Goal: Task Accomplishment & Management: Manage account settings

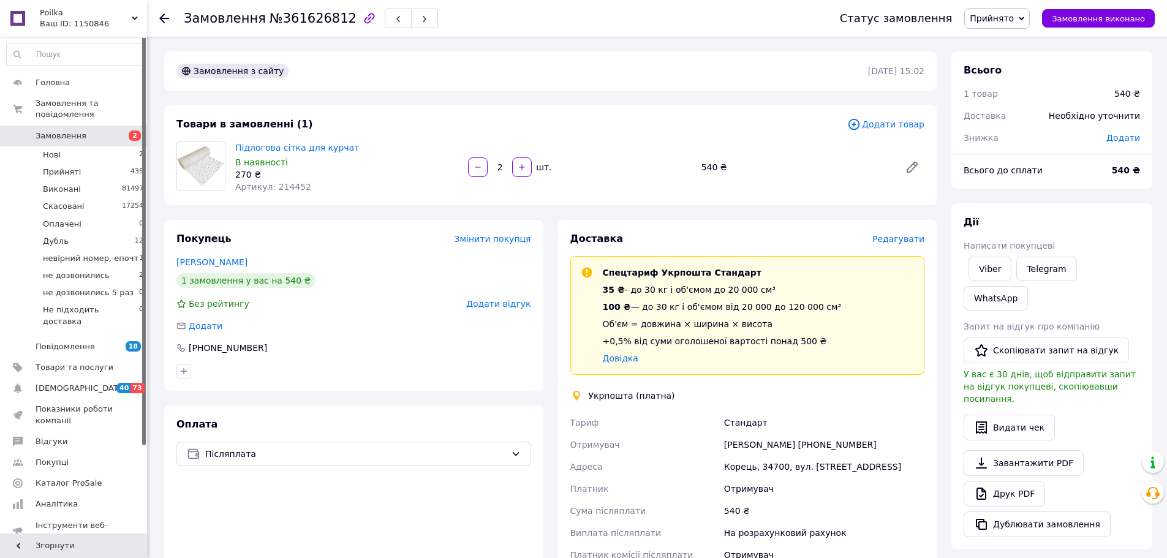
click at [913, 233] on div "Доставка Редагувати" at bounding box center [747, 239] width 355 height 14
click at [910, 234] on span "Редагувати" at bounding box center [898, 239] width 52 height 10
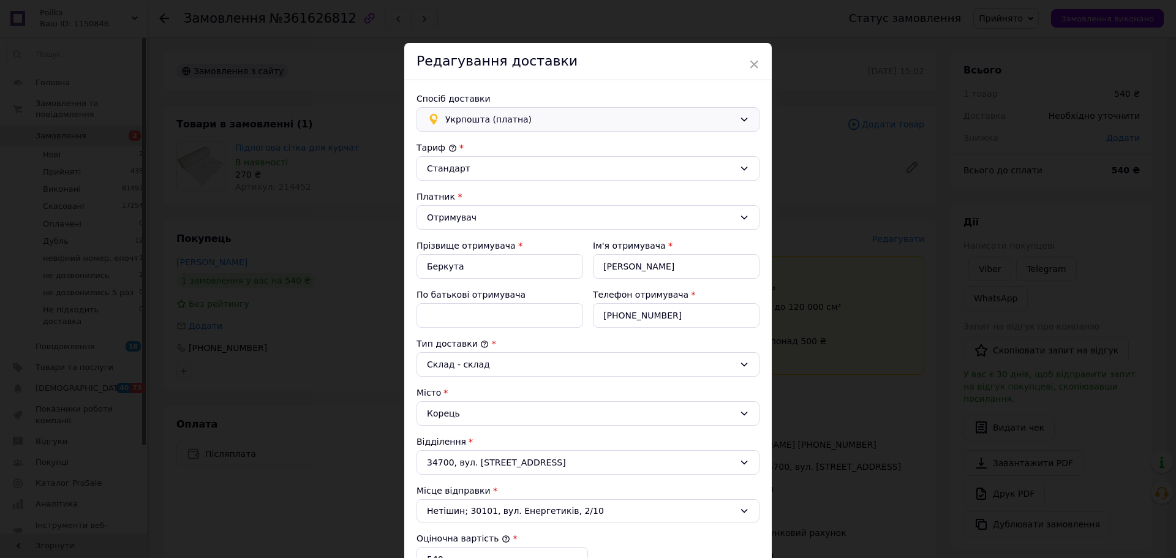
click at [517, 110] on div "Укрпошта (платна)" at bounding box center [588, 119] width 343 height 25
click at [512, 153] on div "Нова Пошта (платна)" at bounding box center [588, 145] width 342 height 23
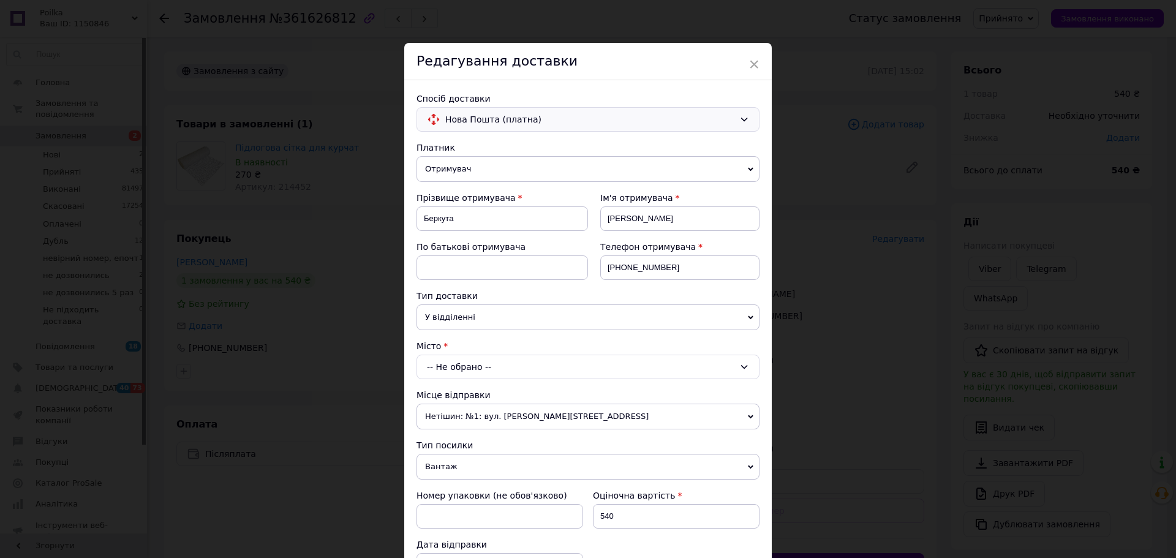
click at [474, 317] on span "У відділенні" at bounding box center [588, 317] width 343 height 26
click at [475, 319] on span "У відділенні" at bounding box center [588, 317] width 343 height 26
click at [460, 357] on div "-- Не обрано --" at bounding box center [588, 367] width 343 height 25
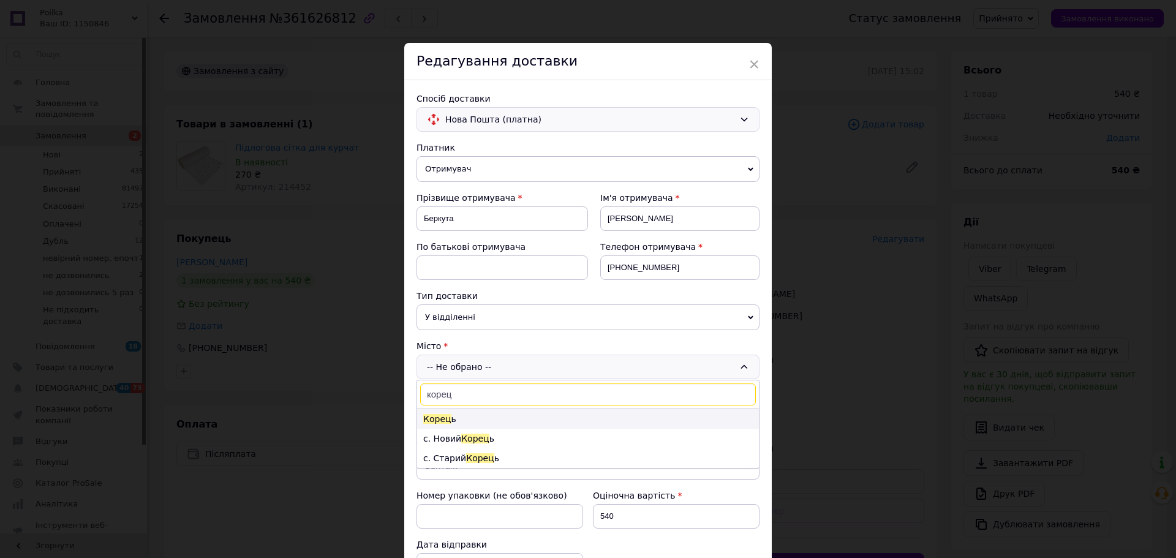
type input "корец"
click at [464, 422] on li "Корец ь" at bounding box center [588, 419] width 342 height 20
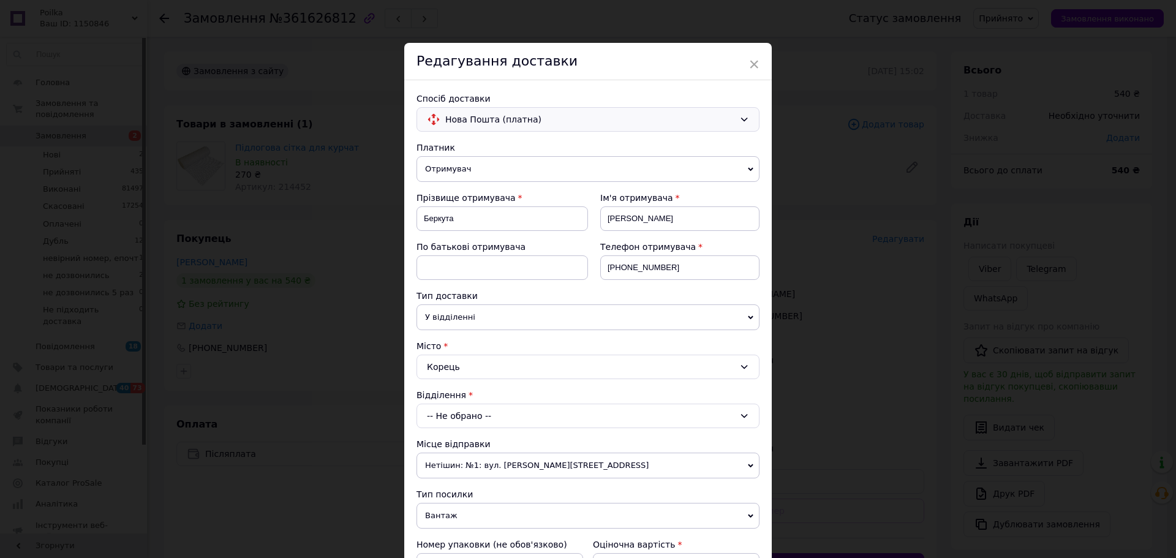
click at [469, 423] on div "-- Не обрано --" at bounding box center [588, 416] width 343 height 25
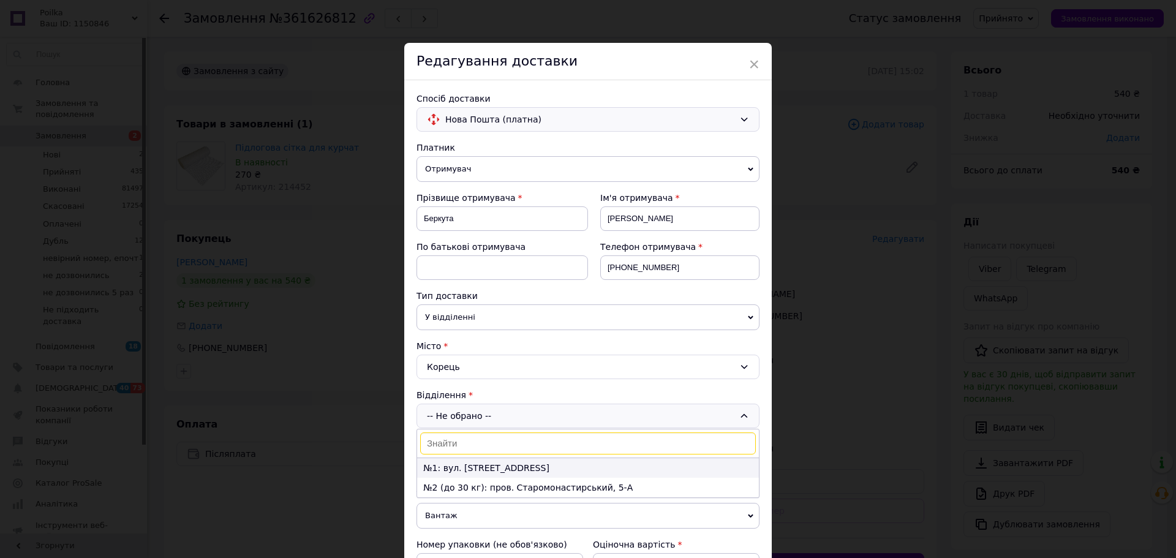
click at [459, 465] on li "№1: вул. [STREET_ADDRESS]" at bounding box center [588, 468] width 342 height 20
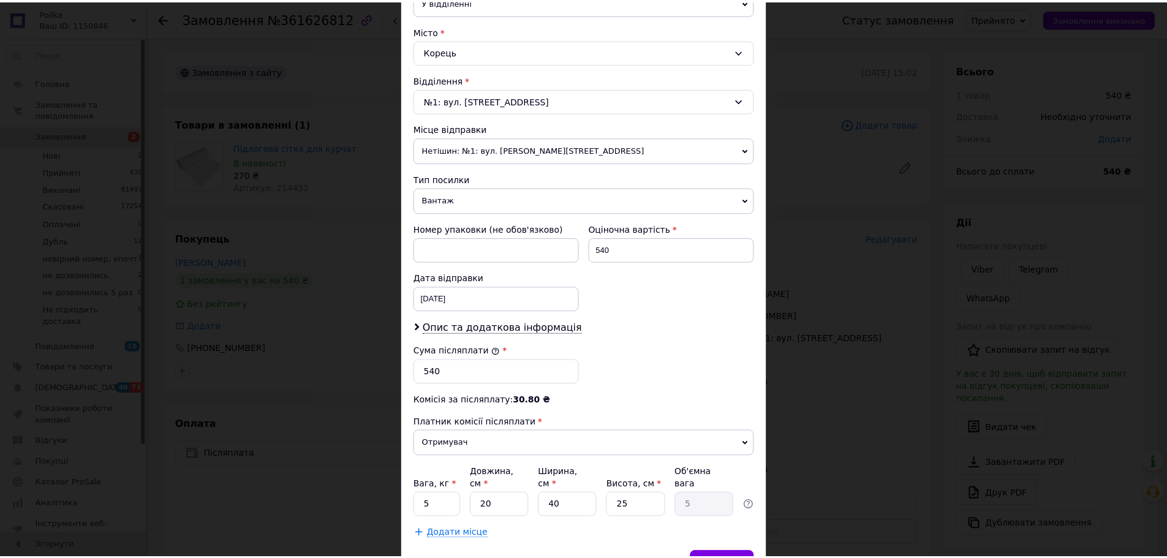
scroll to position [377, 0]
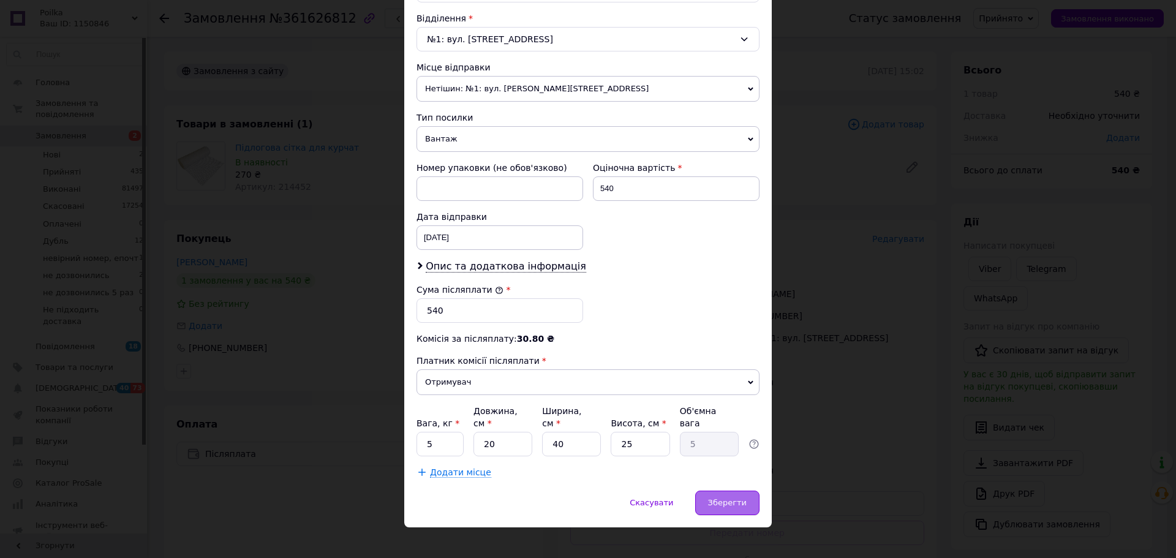
click at [732, 491] on div "Зберегти" at bounding box center [727, 503] width 64 height 25
